Goal: Find specific page/section: Find specific page/section

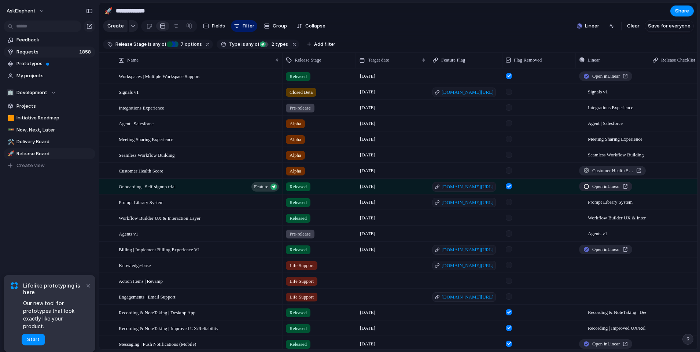
click at [31, 52] on span "Requests" at bounding box center [46, 51] width 60 height 7
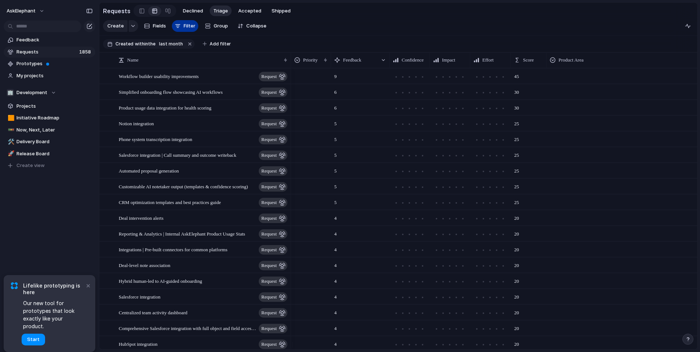
click at [186, 26] on span "Filter" at bounding box center [190, 25] width 12 height 7
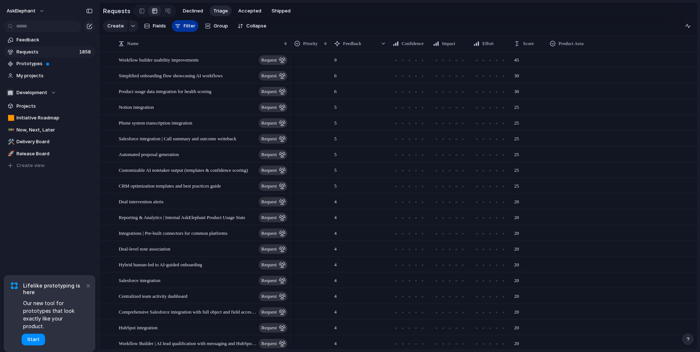
click at [186, 26] on span "Filter" at bounding box center [190, 25] width 12 height 7
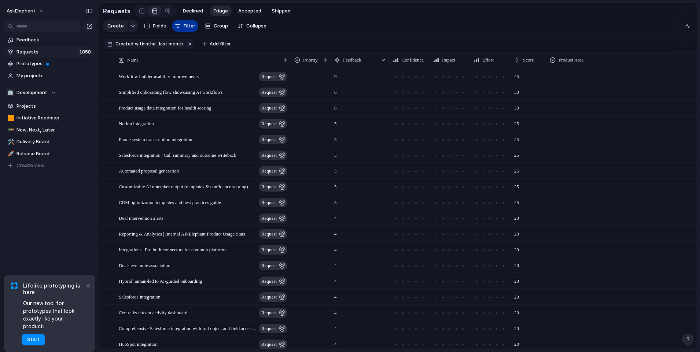
click at [185, 26] on span "Filter" at bounding box center [190, 25] width 12 height 7
click at [172, 47] on span "last month" at bounding box center [171, 44] width 24 height 7
click at [185, 46] on div "last day last week last month date range" at bounding box center [350, 176] width 700 height 352
click at [186, 46] on button "button" at bounding box center [190, 44] width 10 height 10
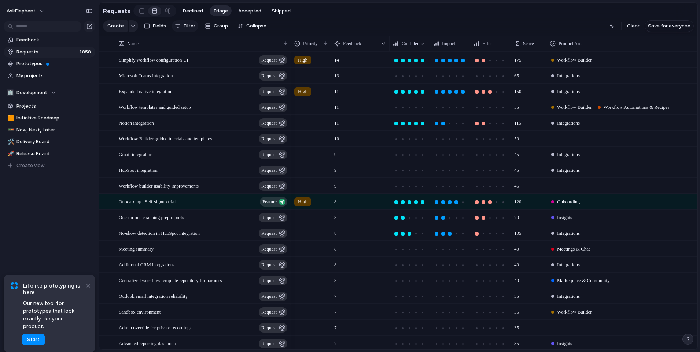
click at [188, 29] on span "Filter" at bounding box center [190, 25] width 12 height 7
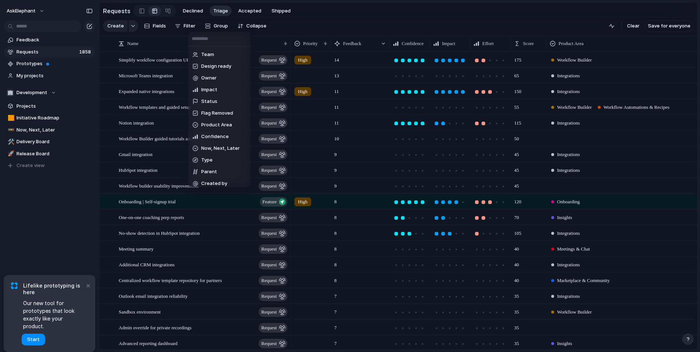
scroll to position [109, 0]
click at [228, 97] on span "Product Area" at bounding box center [216, 97] width 31 height 7
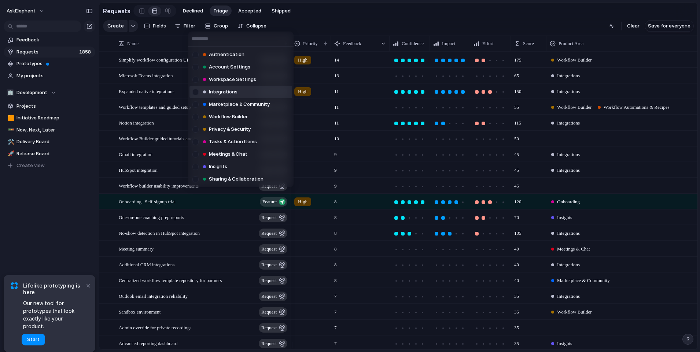
click at [196, 90] on div at bounding box center [195, 92] width 13 height 13
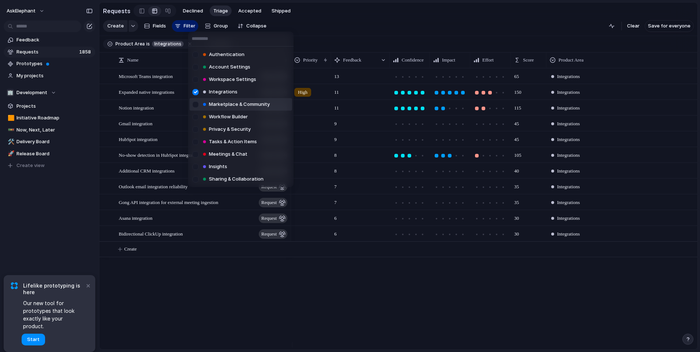
click at [198, 106] on div at bounding box center [195, 104] width 13 height 13
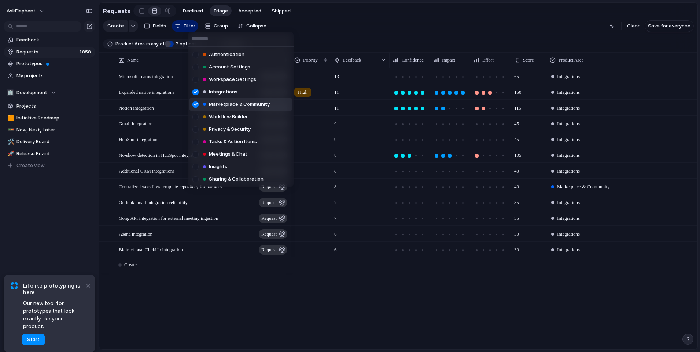
click at [198, 106] on div at bounding box center [195, 104] width 13 height 13
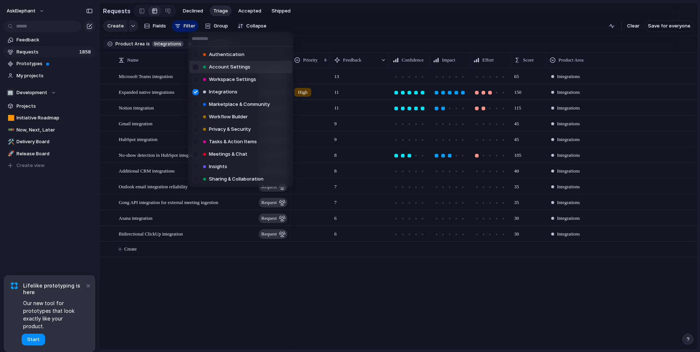
click at [372, 28] on div "Authentication Account Settings Workspace Settings Integrations Marketplace & C…" at bounding box center [350, 176] width 700 height 352
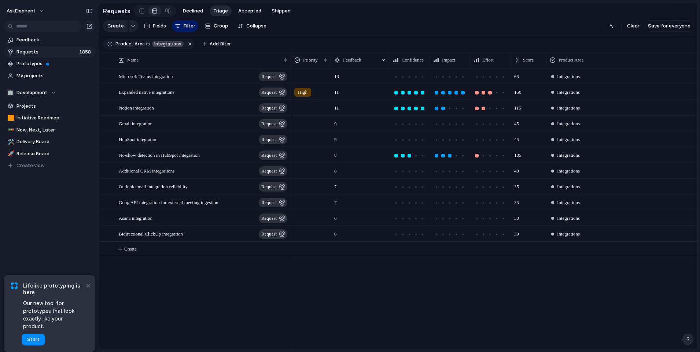
click at [384, 30] on section "Create Fields Filter Group Zoom Collapse Clear Save for everyone" at bounding box center [398, 27] width 598 height 17
click at [396, 18] on section "Requests Declined Triage Accepted Shipped" at bounding box center [398, 11] width 598 height 16
